Goal: Communication & Community: Ask a question

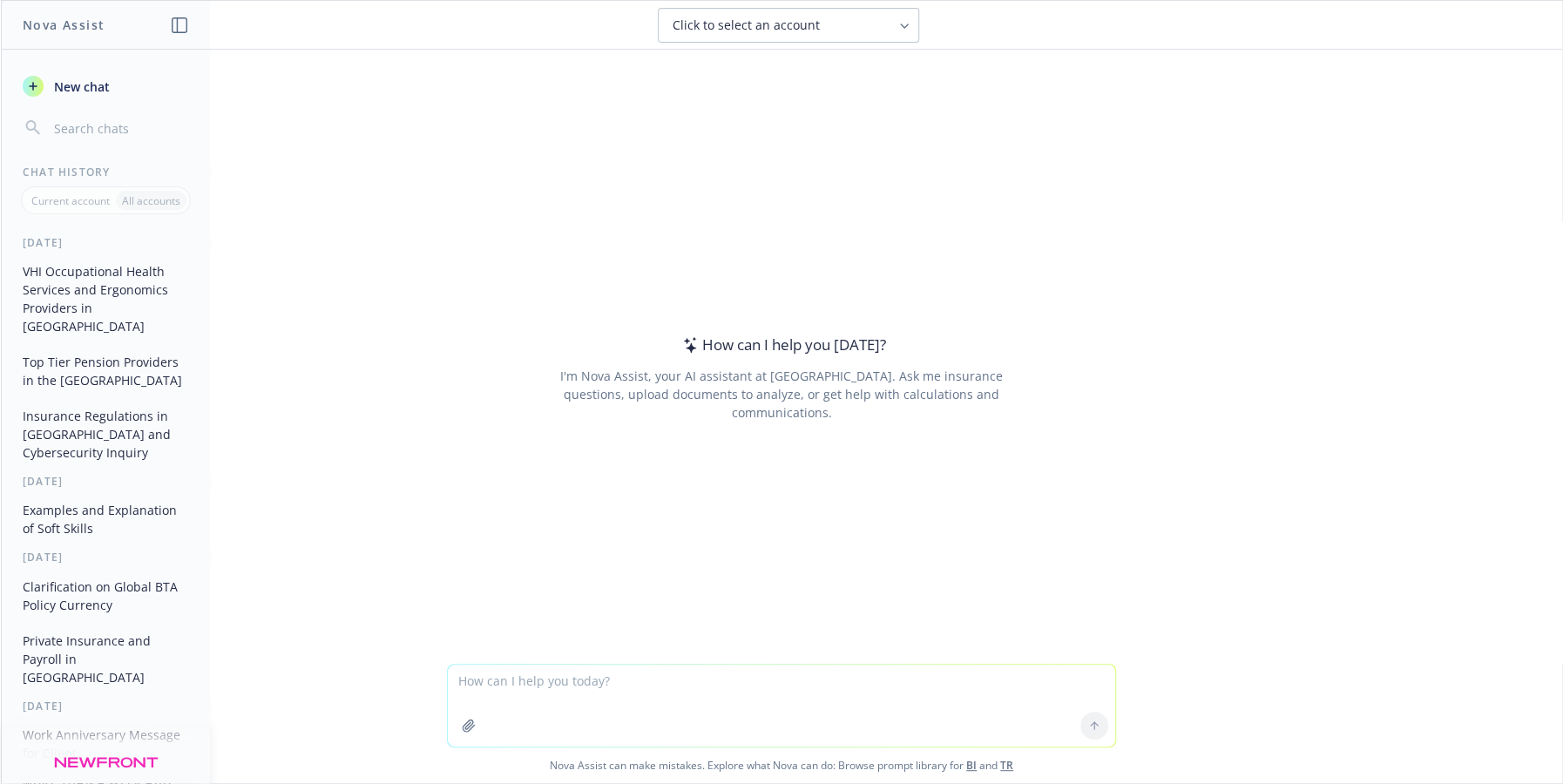
click at [1142, 473] on div "How can I help you [DATE]? I'm Nova Assist, your AI assistant at Newfront. Ask …" at bounding box center [782, 357] width 1561 height 615
